Goal: Task Accomplishment & Management: Manage account settings

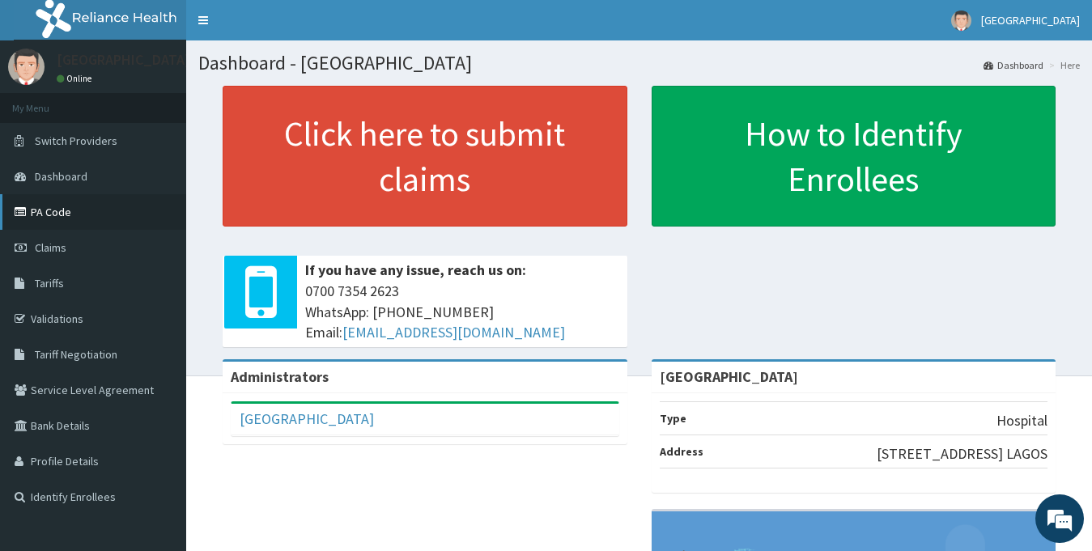
click at [56, 215] on link "PA Code" at bounding box center [93, 212] width 186 height 36
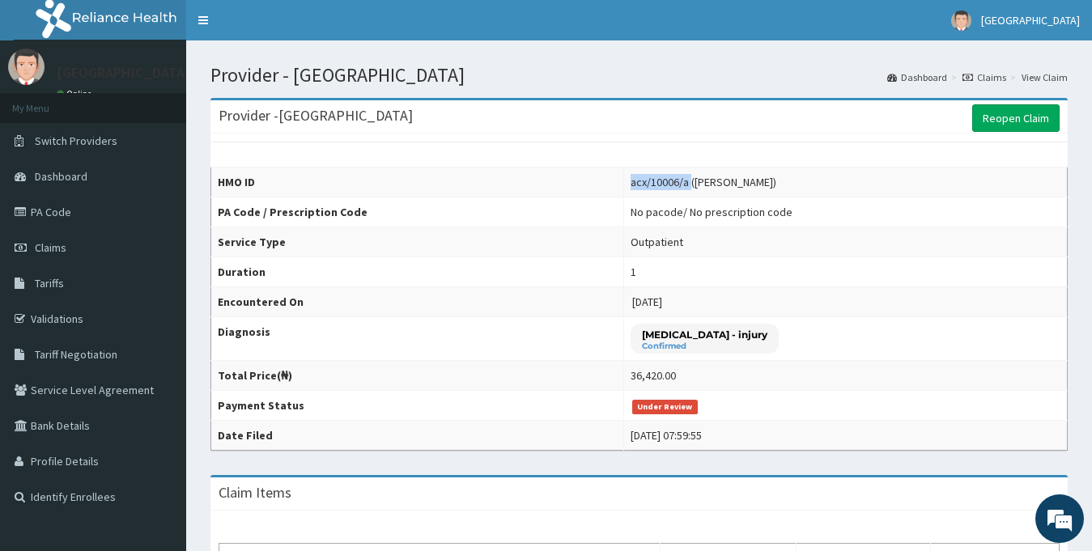
drag, startPoint x: 623, startPoint y: 186, endPoint x: 682, endPoint y: 185, distance: 58.3
click at [682, 185] on div "acx/10006/a ([PERSON_NAME])" at bounding box center [704, 182] width 146 height 16
copy div "acx/10006/a"
click at [1028, 133] on div "Provider - Magodo Specialist Hospital Reopen Claim" at bounding box center [638, 116] width 857 height 33
click at [1026, 127] on link "Reopen Claim" at bounding box center [1015, 118] width 87 height 28
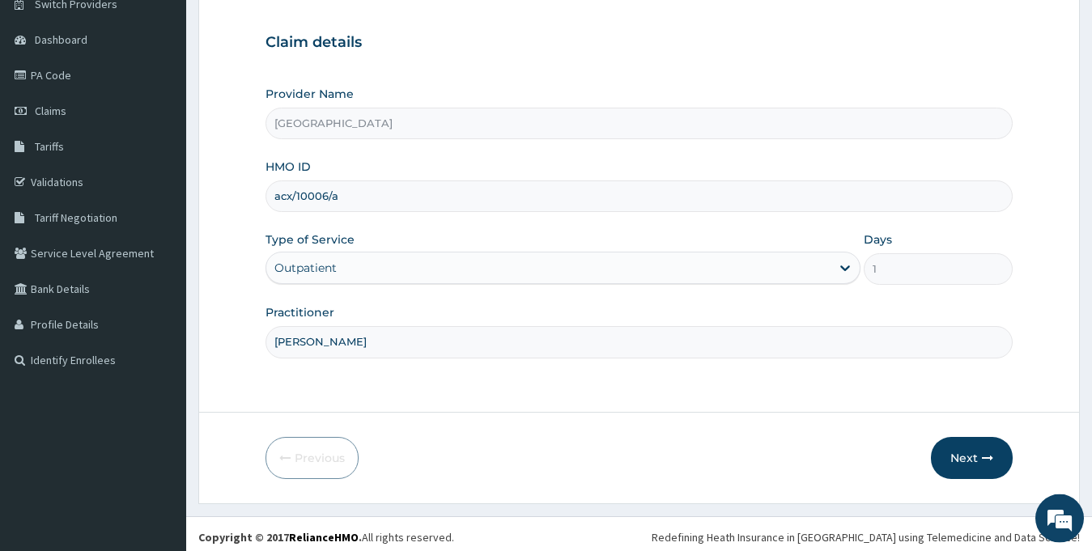
scroll to position [143, 0]
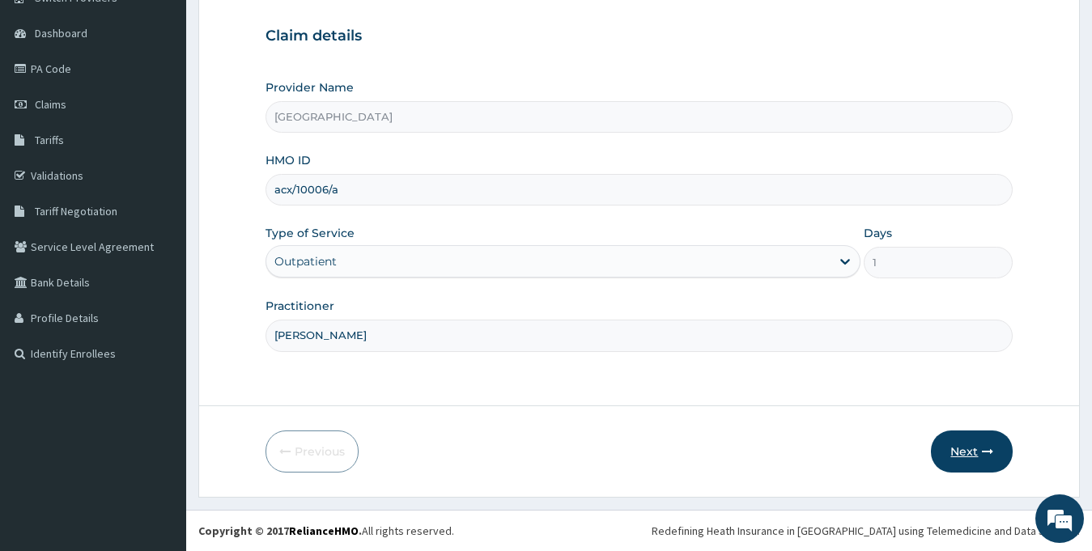
click at [981, 442] on button "Next" at bounding box center [972, 452] width 82 height 42
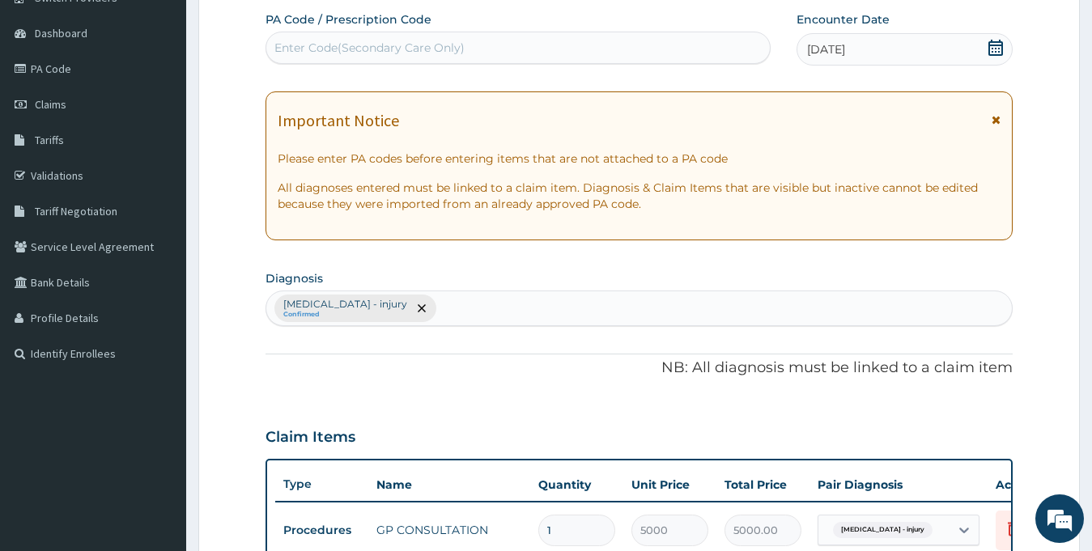
scroll to position [0, 0]
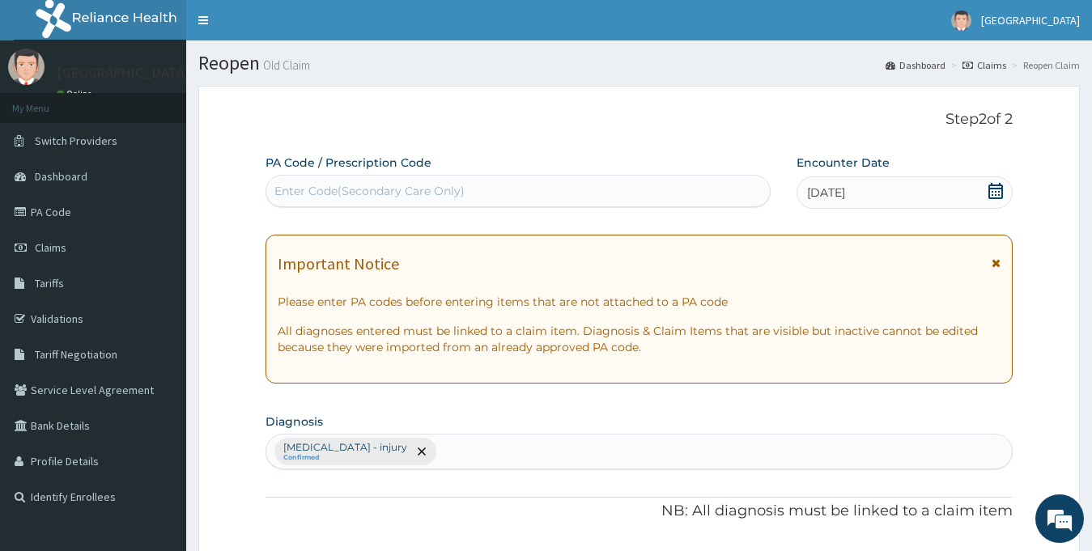
click at [545, 198] on div "Enter Code(Secondary Care Only)" at bounding box center [517, 191] width 503 height 26
type input "PA/DCBEFO"
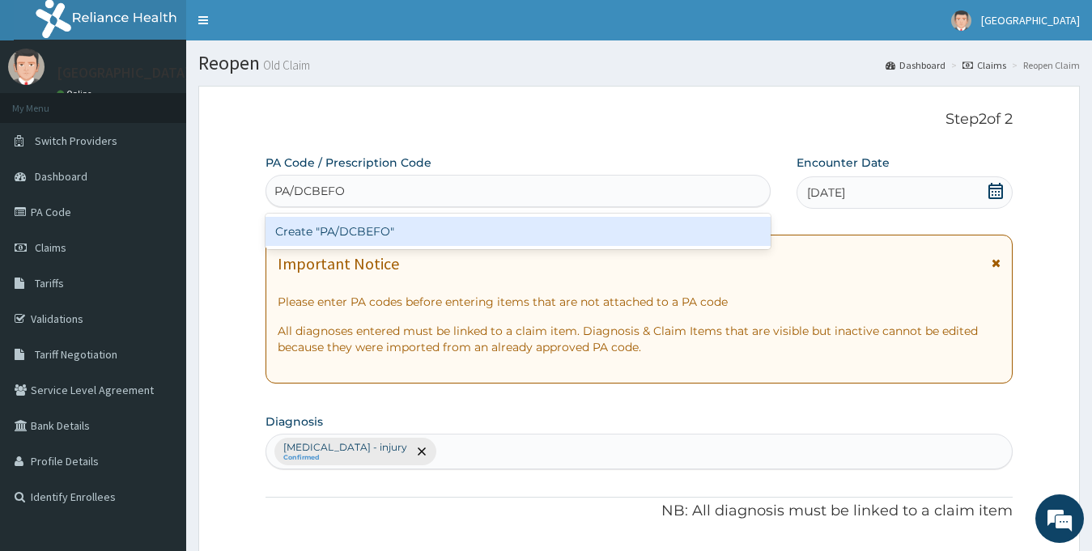
click at [542, 222] on div "Create "PA/DCBEFO"" at bounding box center [518, 231] width 505 height 29
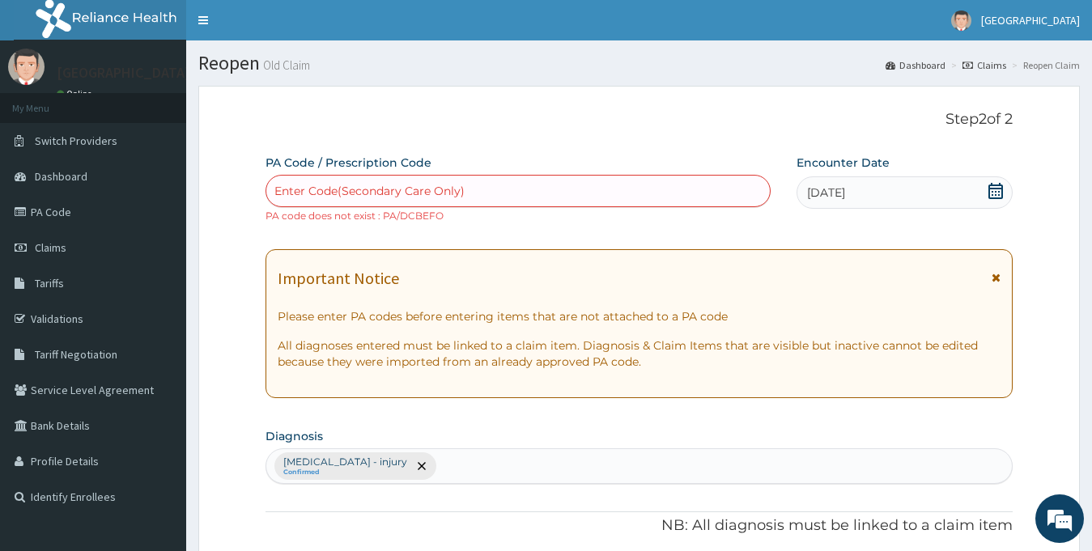
click at [476, 195] on div "Enter Code(Secondary Care Only)" at bounding box center [517, 191] width 503 height 26
type input "PA/DCBEF0"
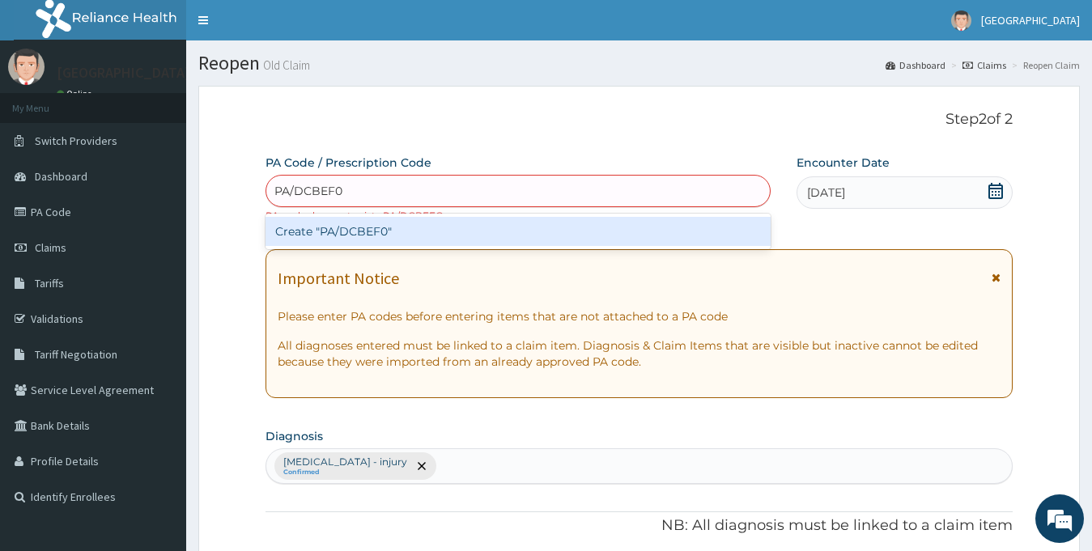
click at [350, 232] on div "Create "PA/DCBEF0"" at bounding box center [518, 231] width 505 height 29
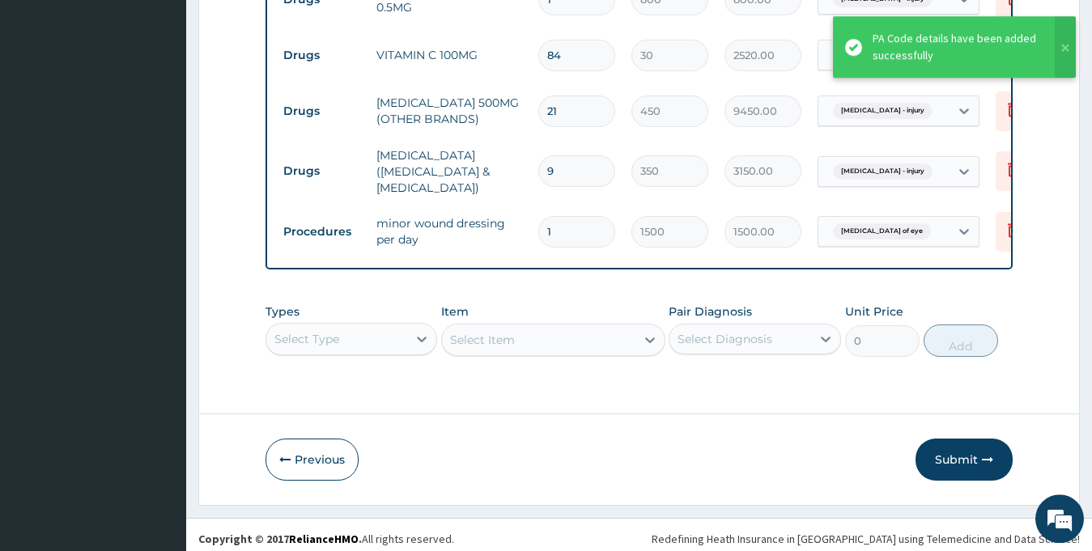
scroll to position [855, 0]
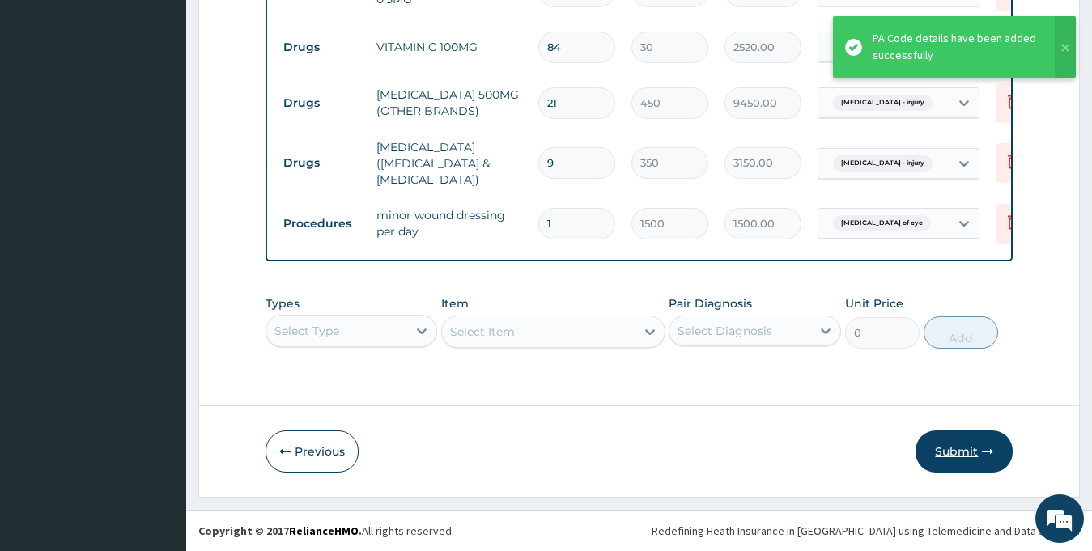
click at [957, 457] on button "Submit" at bounding box center [963, 452] width 97 height 42
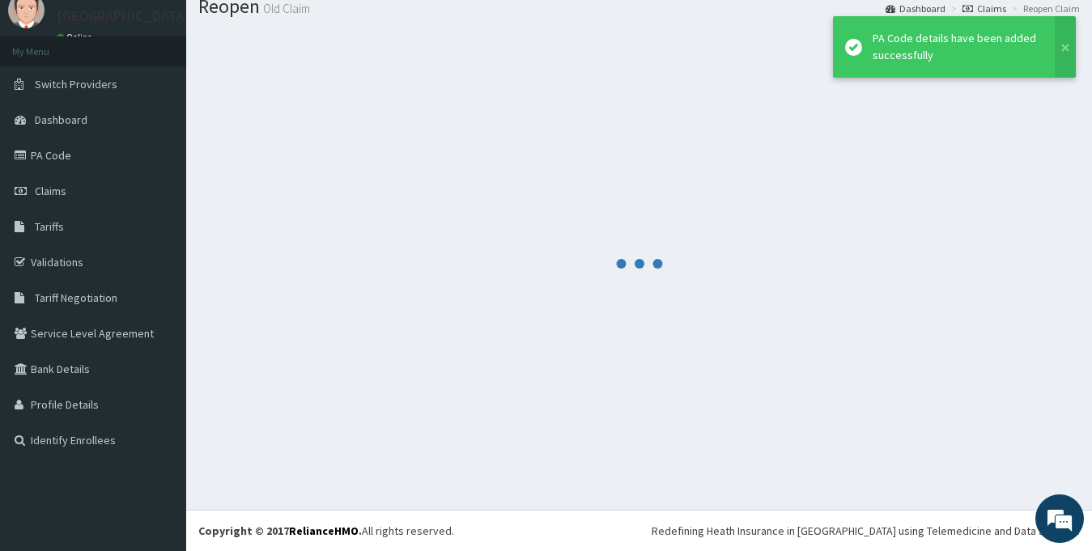
scroll to position [57, 0]
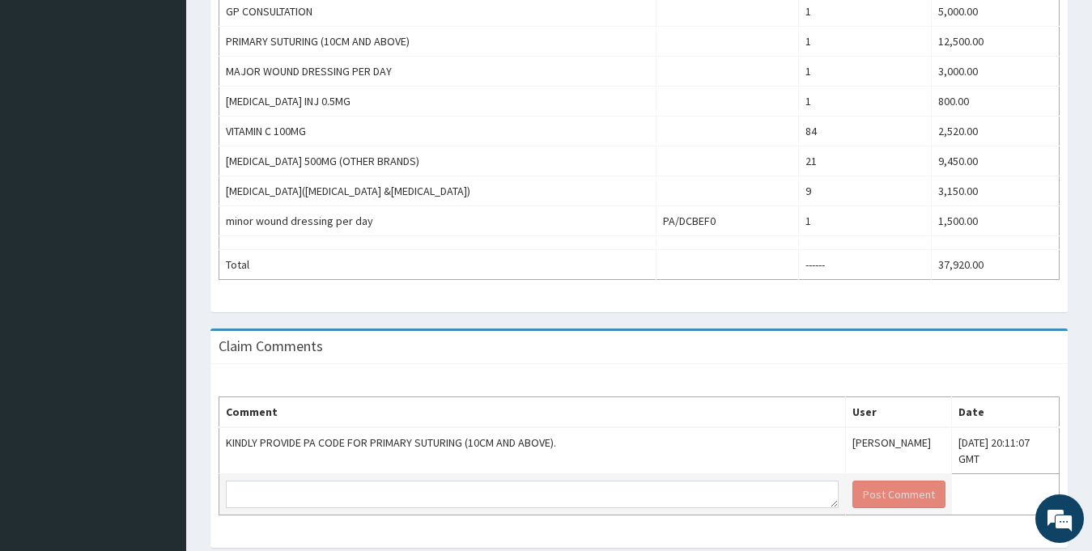
scroll to position [578, 0]
click at [329, 508] on textarea at bounding box center [532, 495] width 613 height 28
paste textarea "PA/DCBEF0"
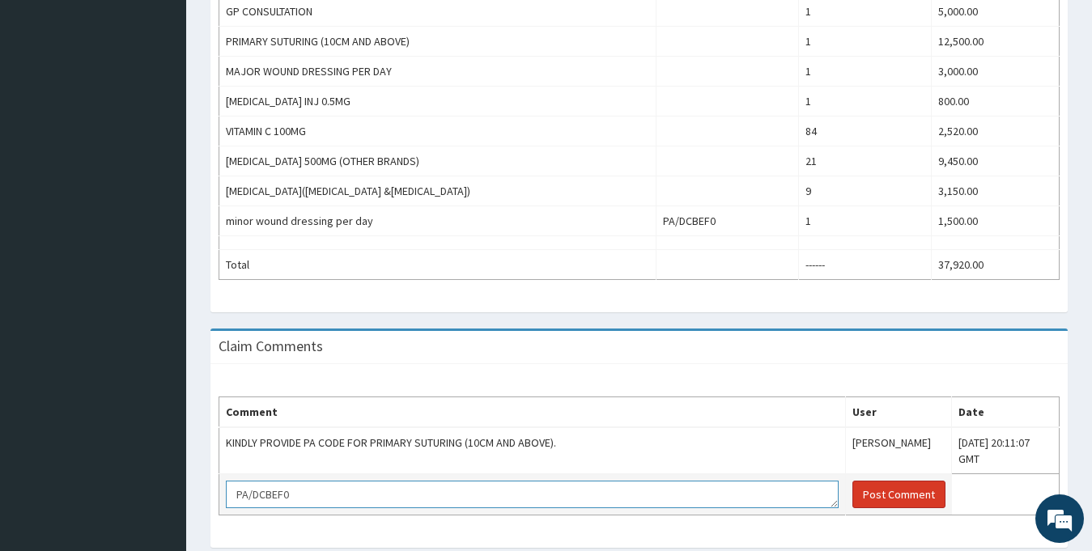
type textarea "PA/DCBEF0"
click at [853, 494] on button "Post Comment" at bounding box center [898, 495] width 93 height 28
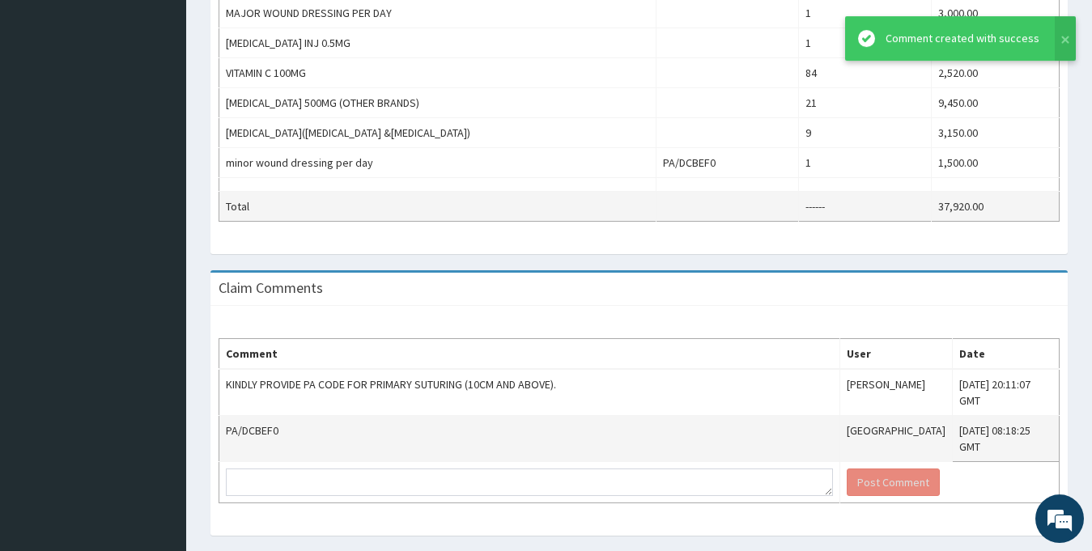
scroll to position [611, 0]
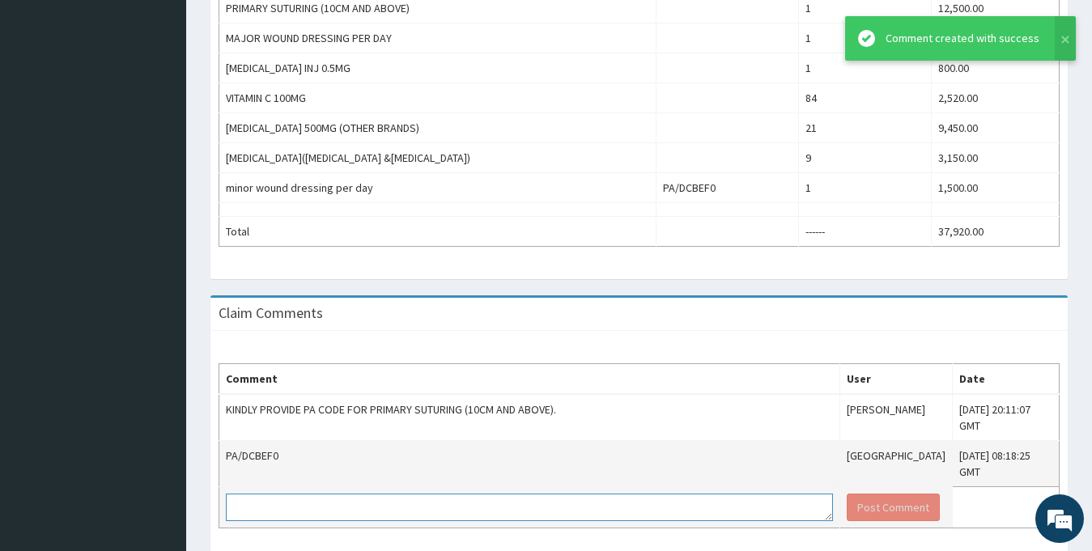
click at [324, 514] on textarea at bounding box center [529, 508] width 607 height 28
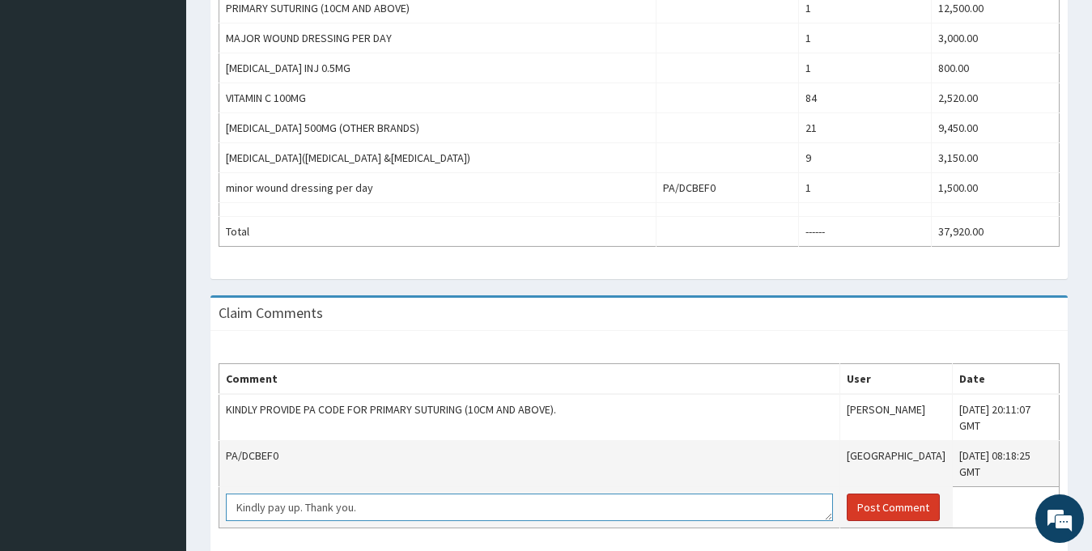
type textarea "Kindly pay up. Thank you."
click at [847, 504] on button "Post Comment" at bounding box center [893, 508] width 93 height 28
